Goal: Information Seeking & Learning: Find specific fact

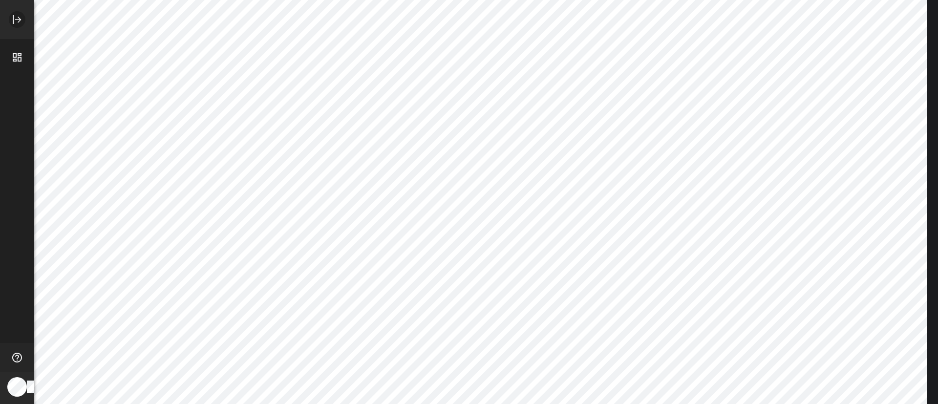
click at [16, 20] on icon "Expand" at bounding box center [17, 20] width 12 height 12
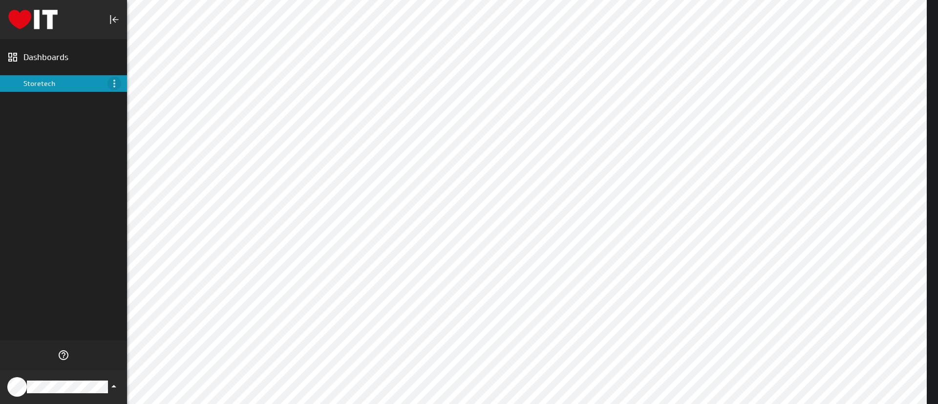
click at [110, 82] on icon "Menu" at bounding box center [114, 84] width 12 height 12
click at [136, 93] on p "About" at bounding box center [139, 97] width 19 height 10
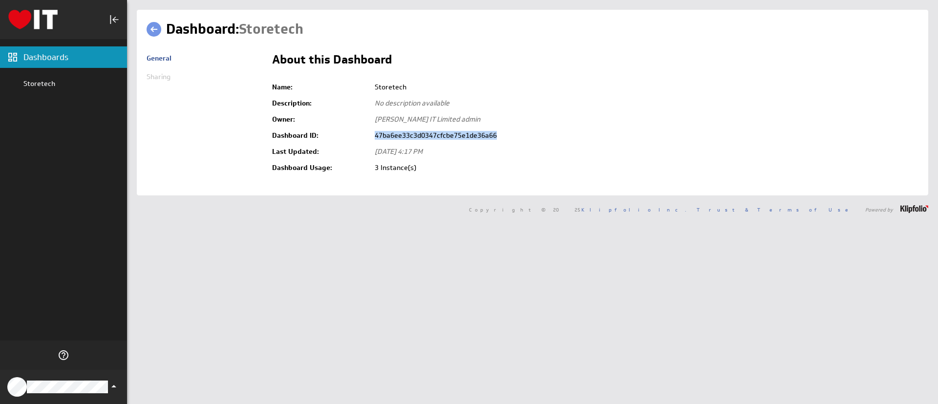
drag, startPoint x: 504, startPoint y: 133, endPoint x: 364, endPoint y: 130, distance: 140.3
click at [364, 130] on tr "Dashboard ID: 47ba6ee33c3d0347cfcbe75e1de36a66" at bounding box center [595, 136] width 647 height 16
copy tr "47ba6ee33c3d0347cfcbe75e1de36a66"
